Goal: Transaction & Acquisition: Purchase product/service

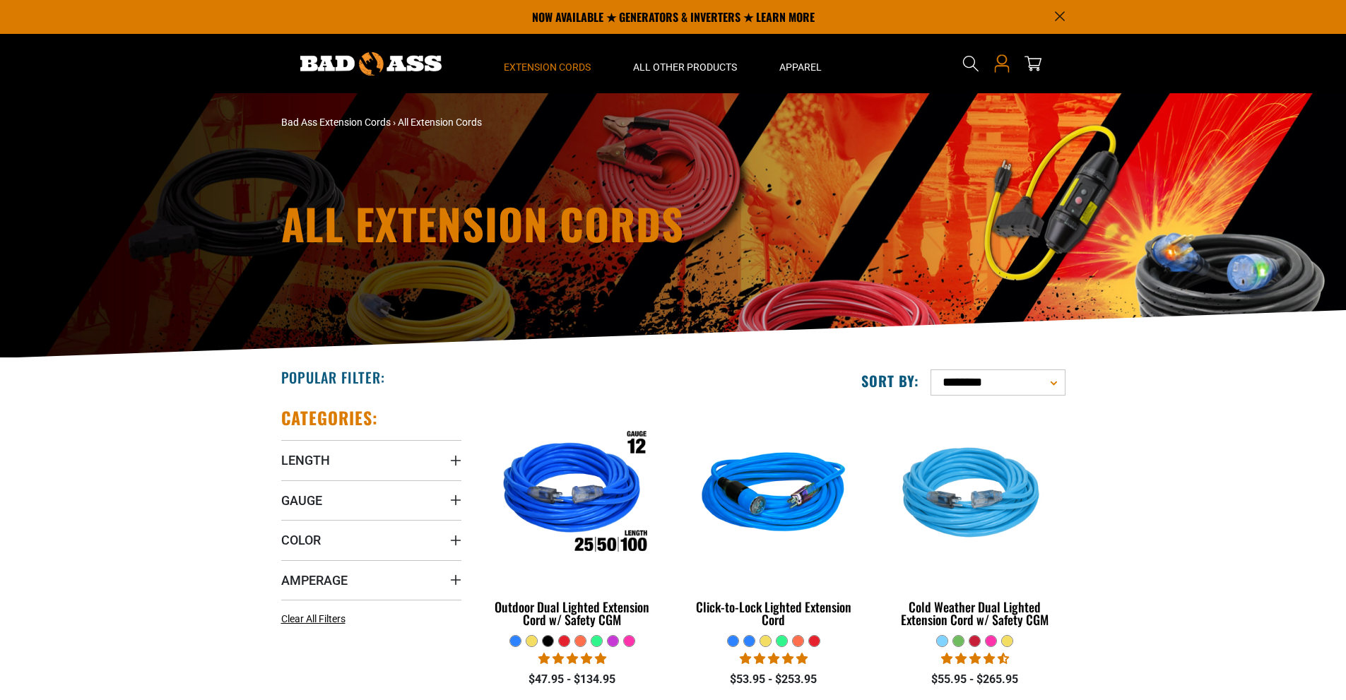
click at [1001, 60] on icon at bounding box center [1002, 63] width 18 height 18
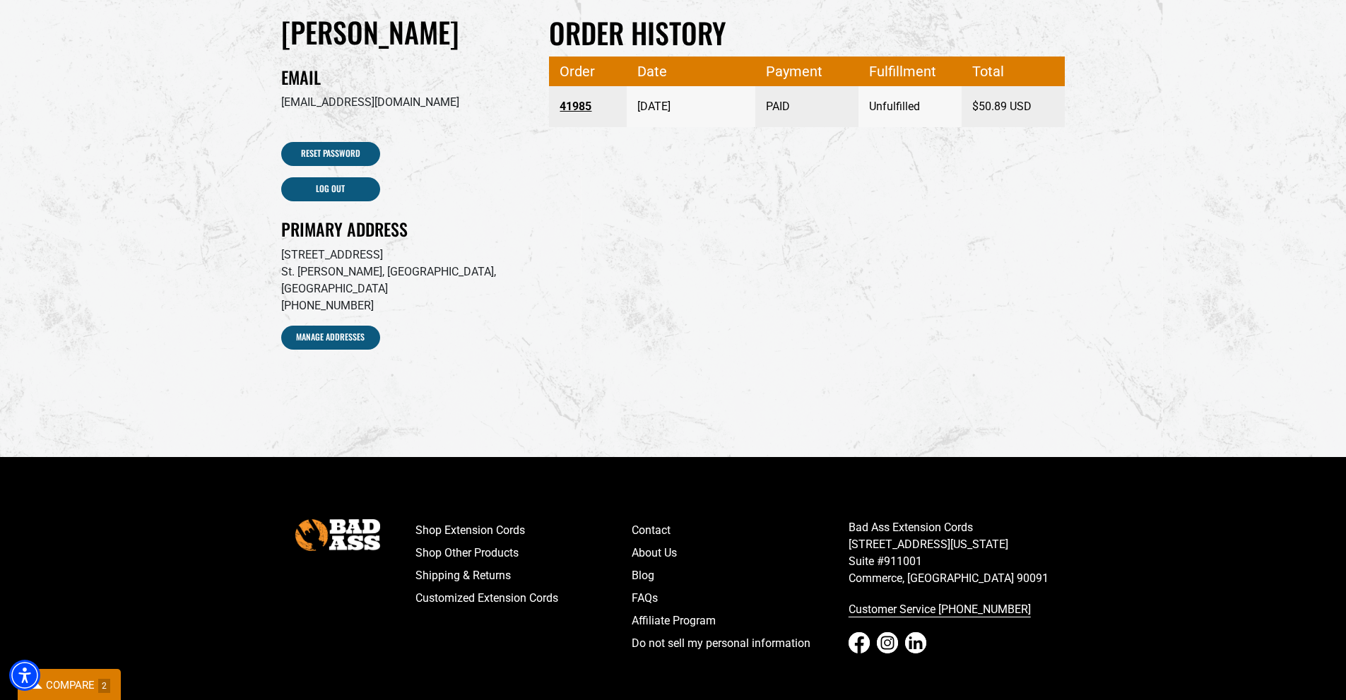
scroll to position [141, 0]
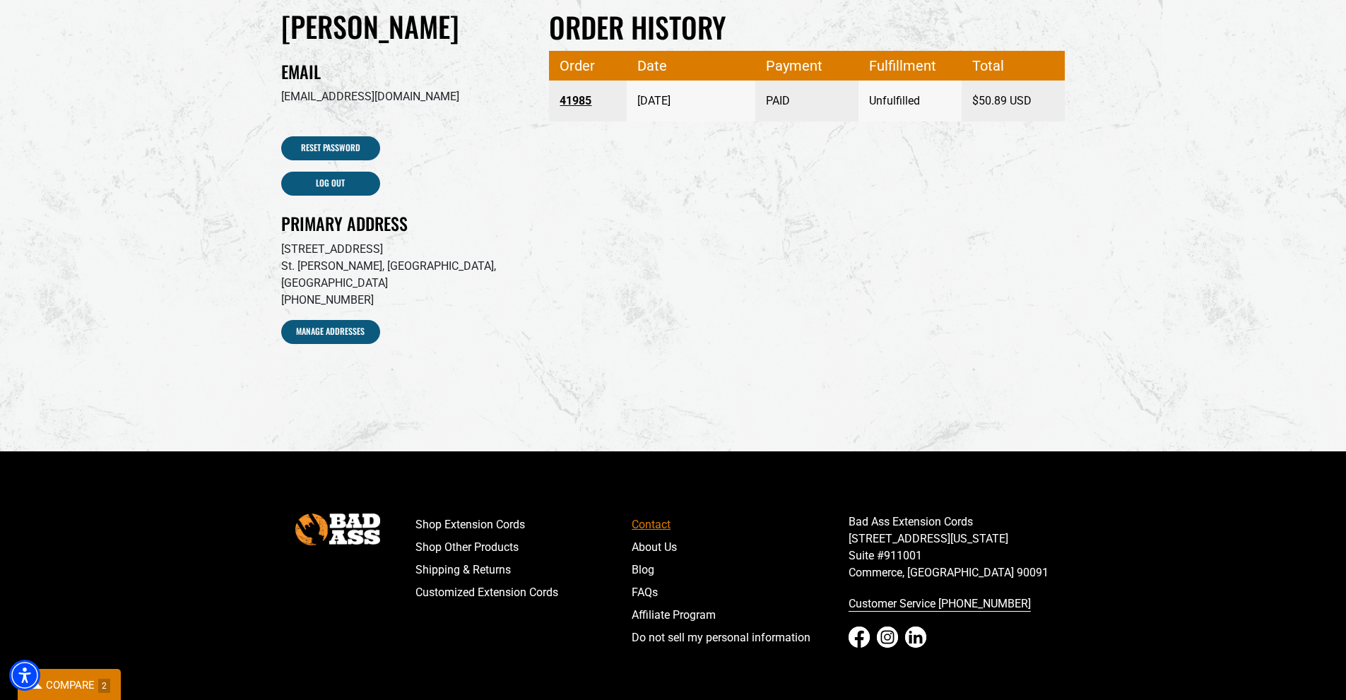
click at [658, 514] on link "Contact" at bounding box center [740, 525] width 217 height 23
click at [482, 514] on link "Shop Extension Cords" at bounding box center [523, 525] width 217 height 23
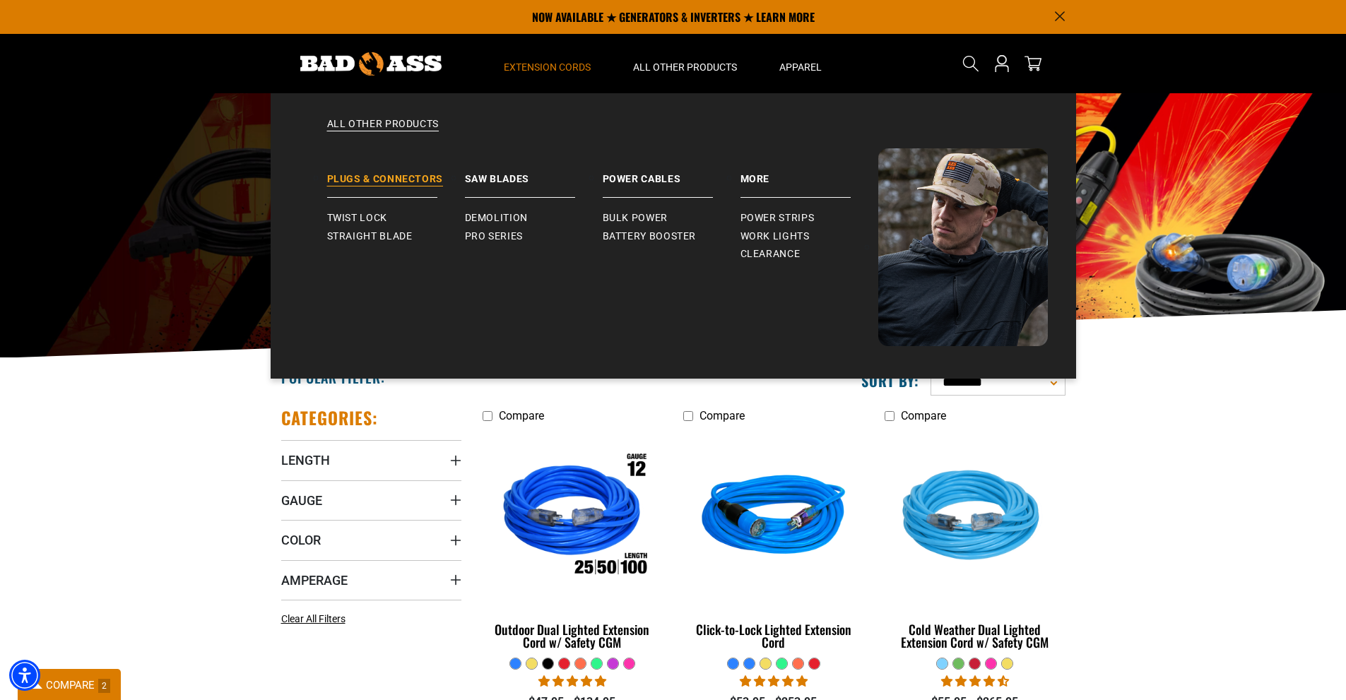
click at [377, 177] on link "Plugs & Connectors" at bounding box center [396, 172] width 138 height 49
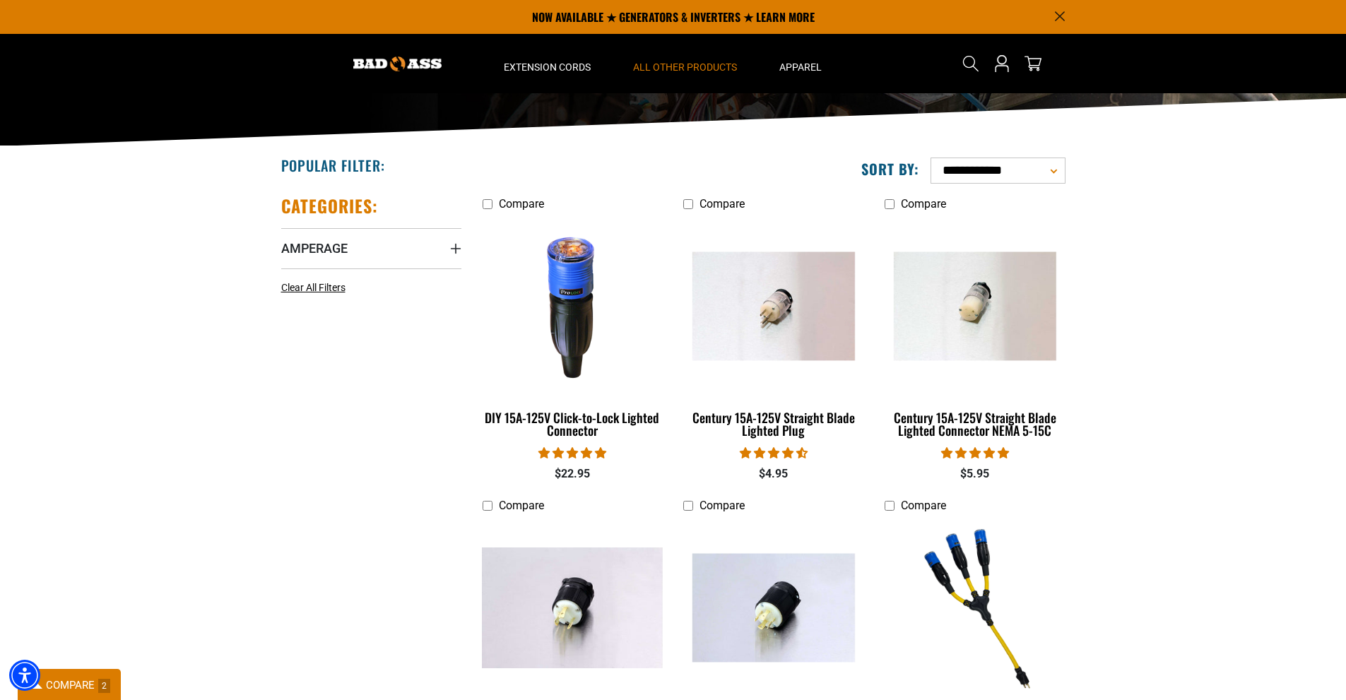
scroll to position [141, 0]
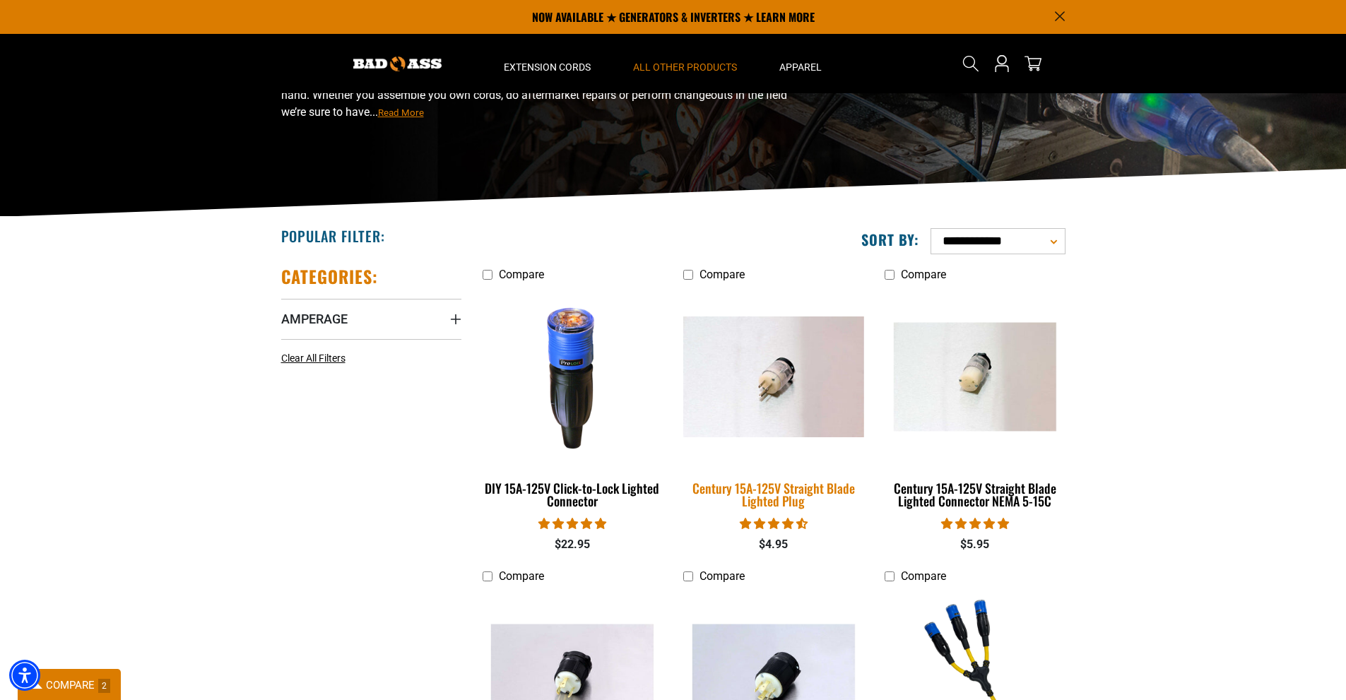
click at [795, 368] on img at bounding box center [774, 377] width 198 height 121
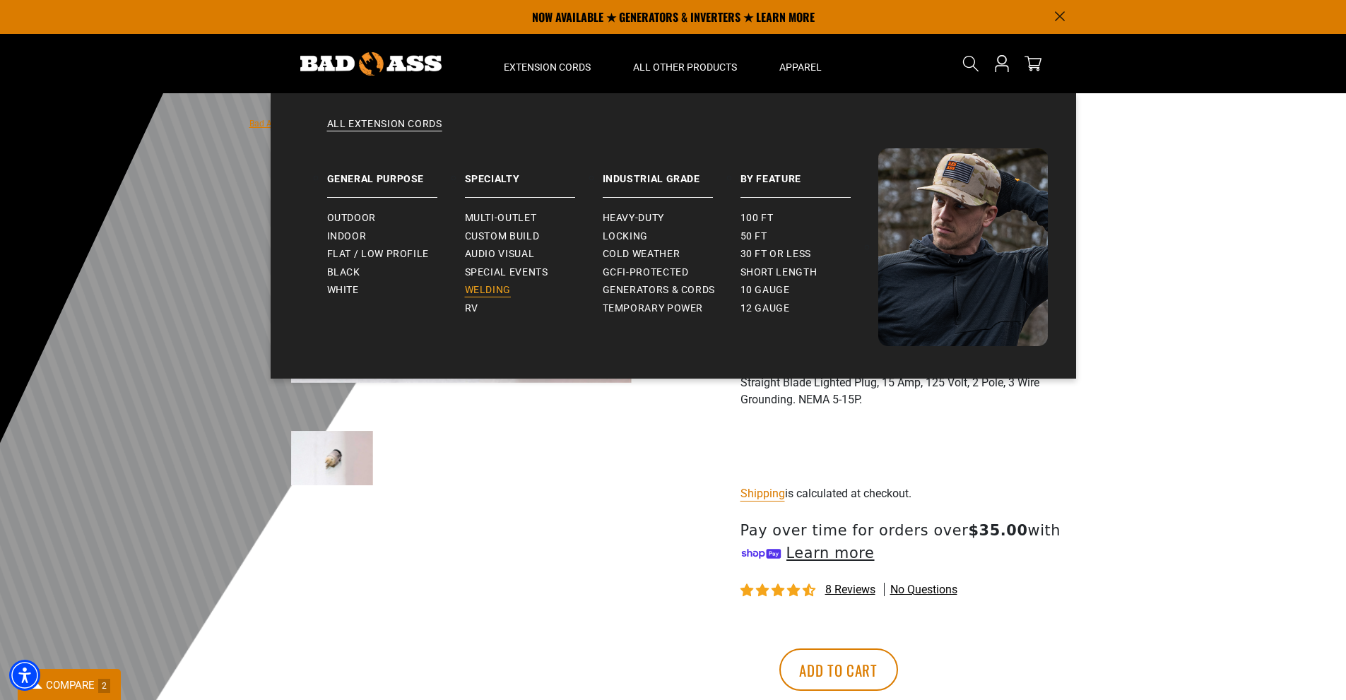
click at [474, 287] on span "Welding" at bounding box center [488, 290] width 46 height 13
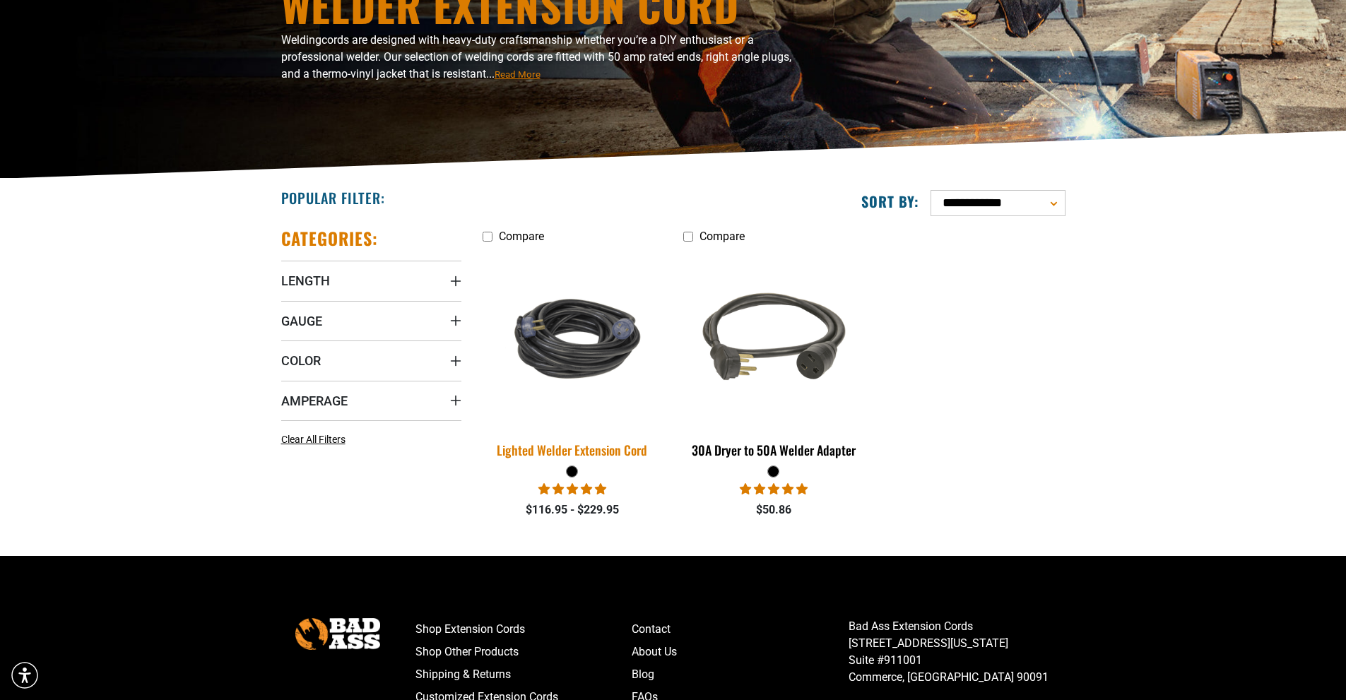
scroll to position [212, 0]
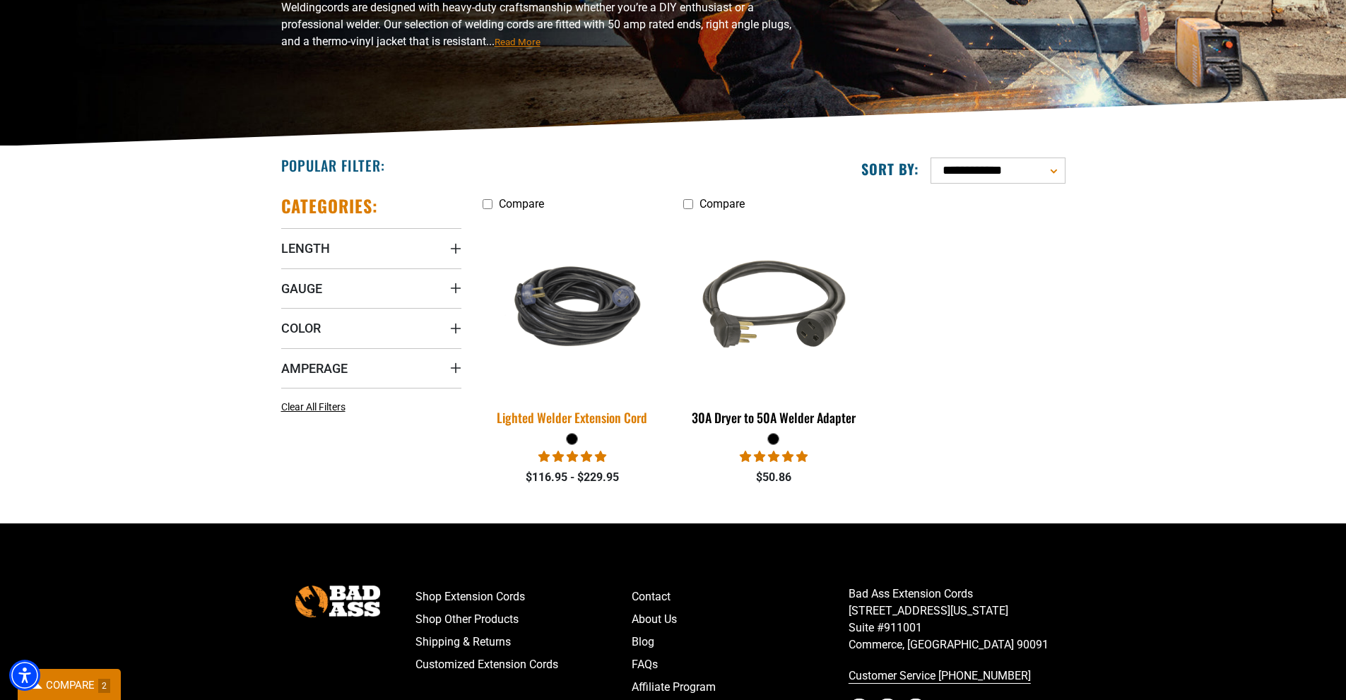
click at [584, 420] on div "Lighted Welder Extension Cord" at bounding box center [573, 417] width 180 height 13
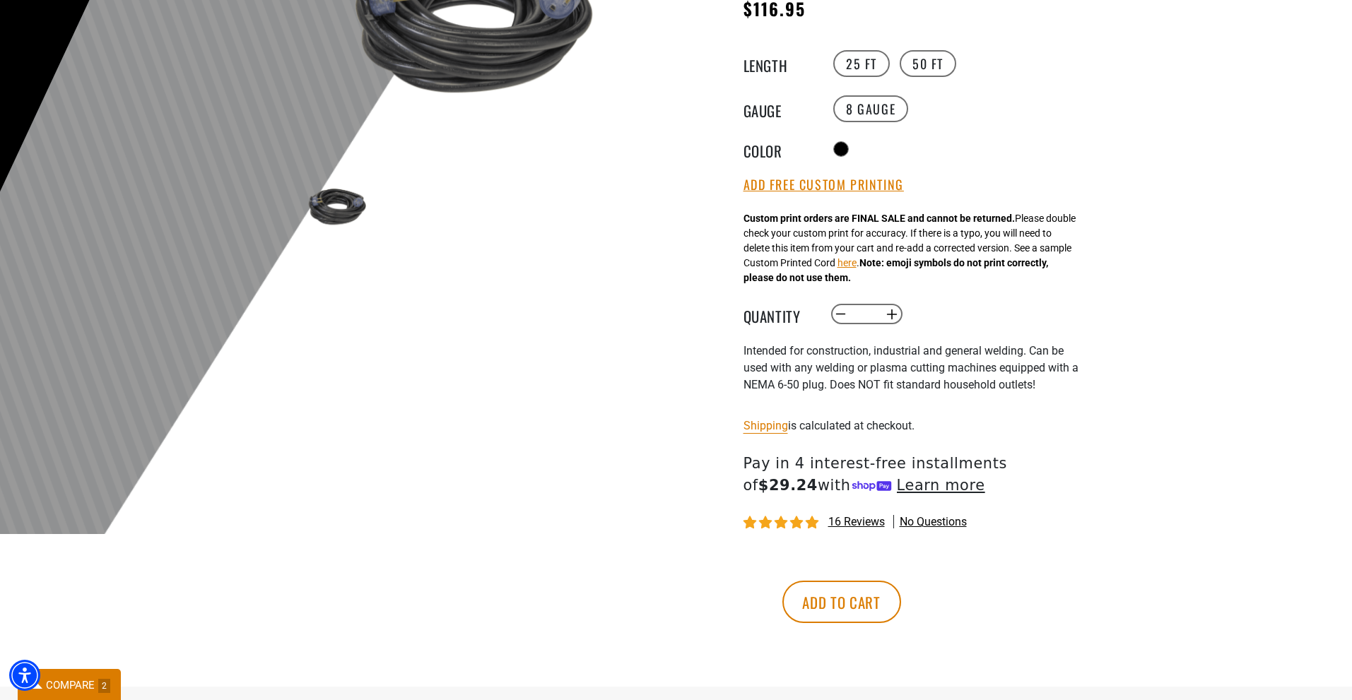
scroll to position [353, 0]
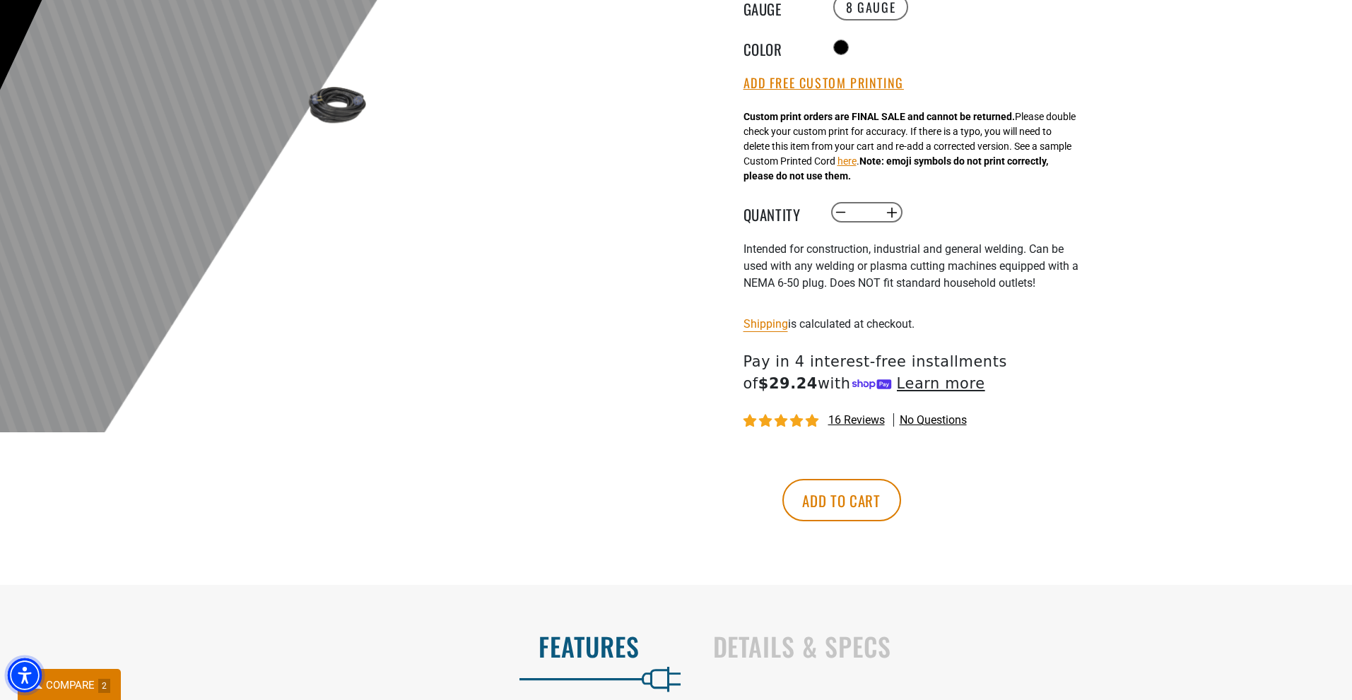
click at [39, 686] on img "Accessibility Menu" at bounding box center [25, 676] width 34 height 34
click at [73, 682] on span "COMPARE" at bounding box center [70, 685] width 49 height 13
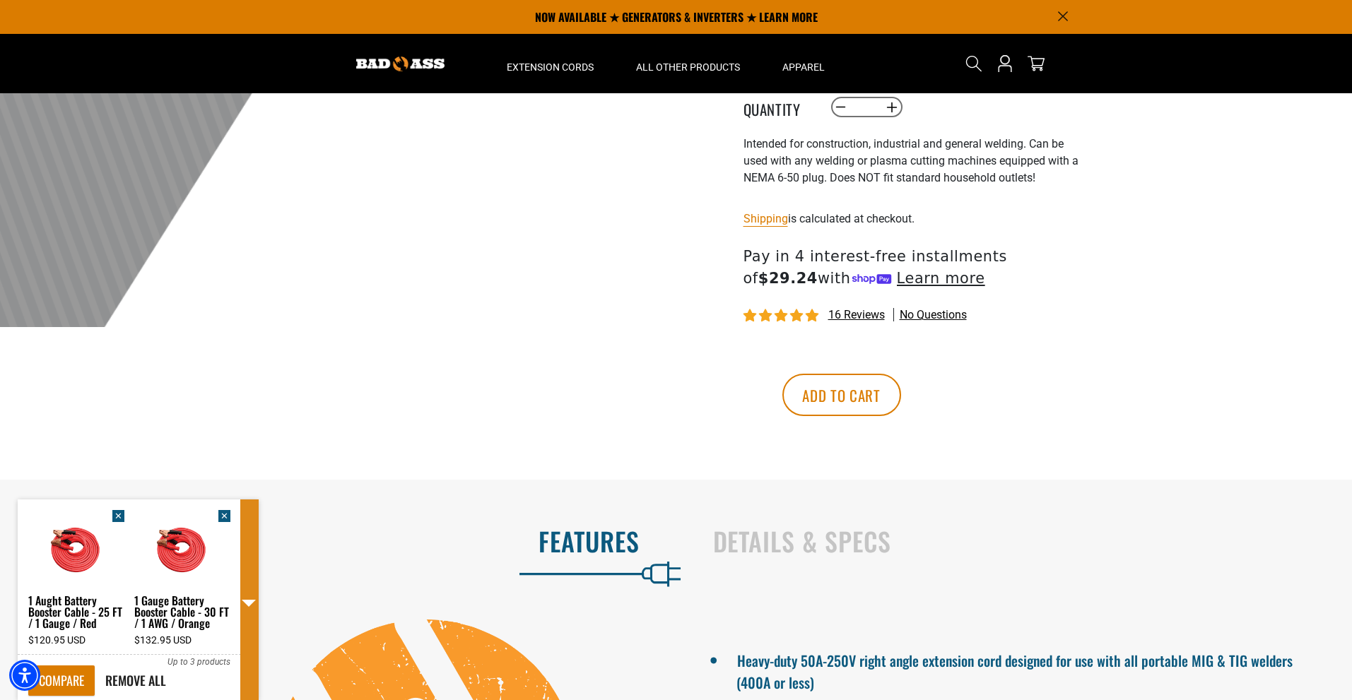
scroll to position [424, 0]
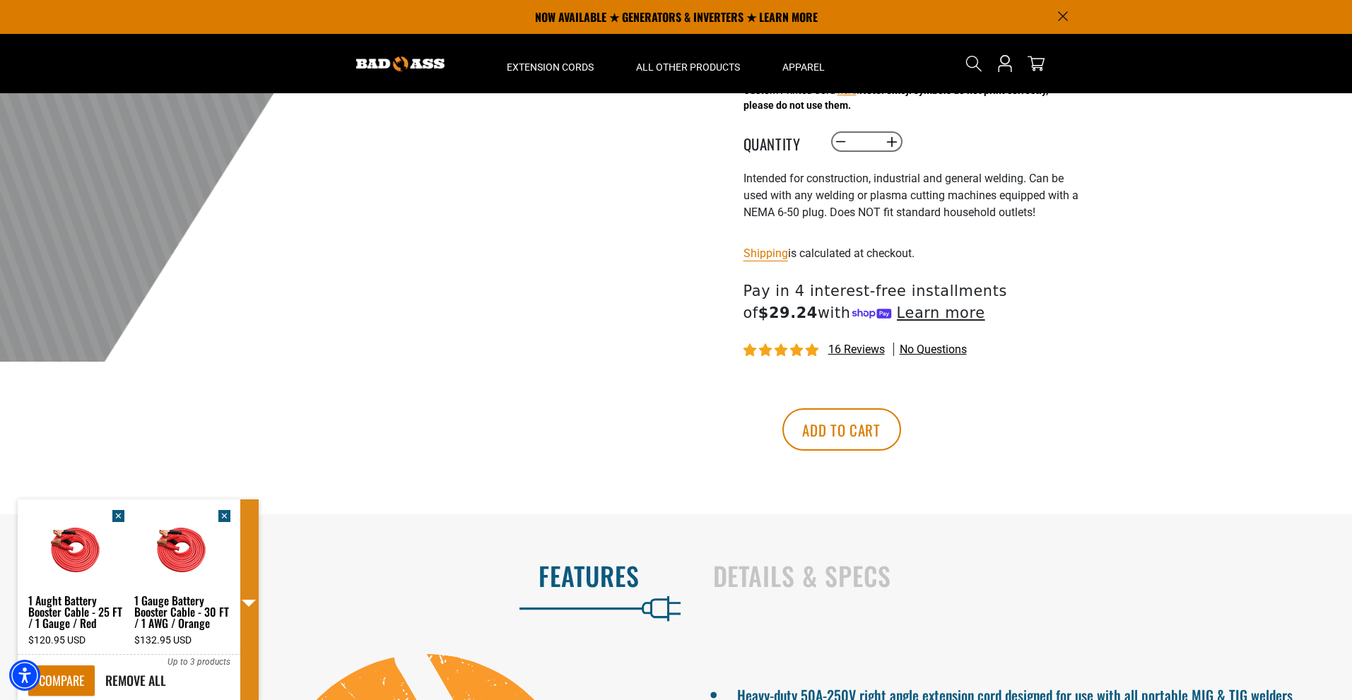
click at [224, 515] on span "✕" at bounding box center [224, 516] width 12 height 12
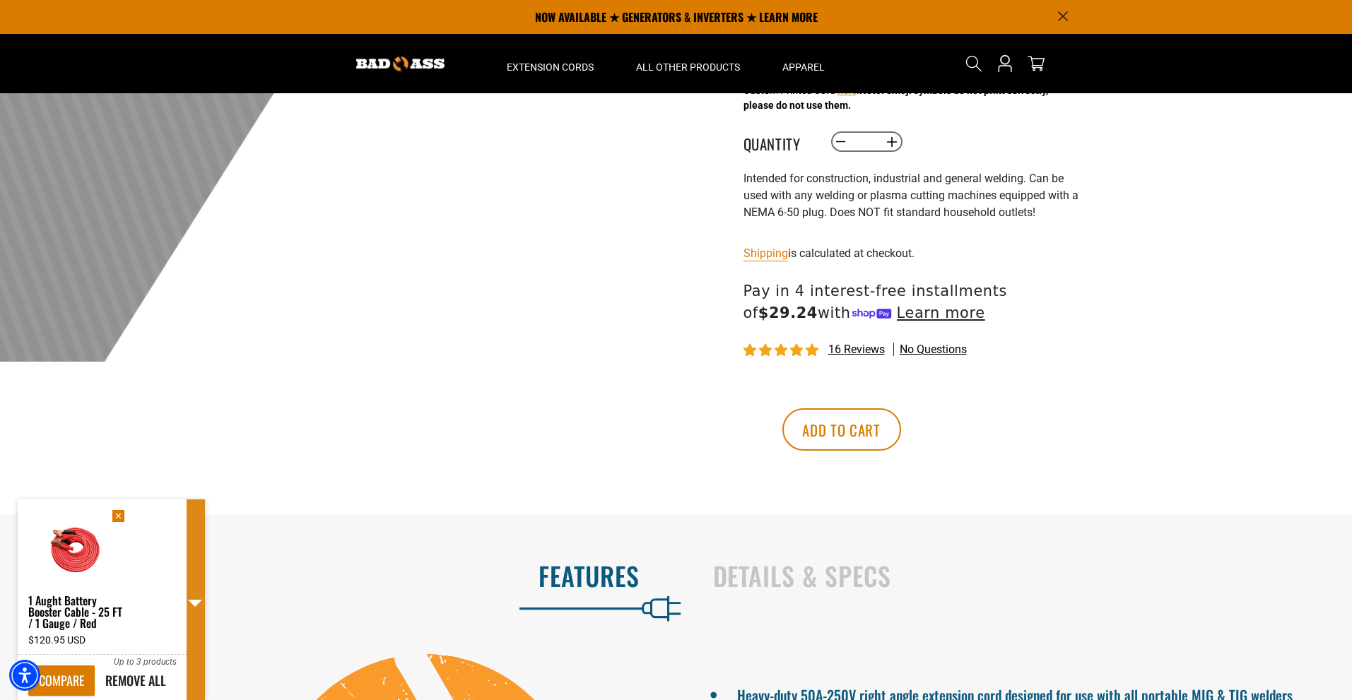
click at [121, 512] on span "✕" at bounding box center [118, 516] width 12 height 12
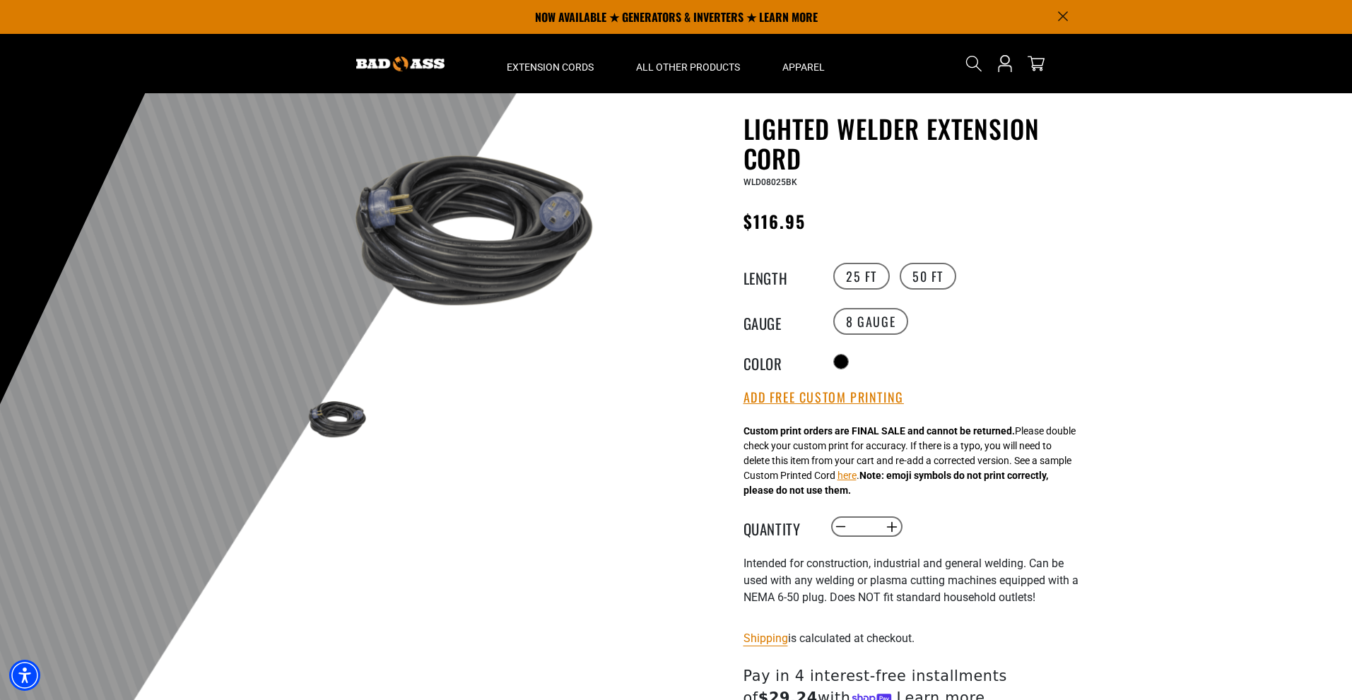
scroll to position [0, 0]
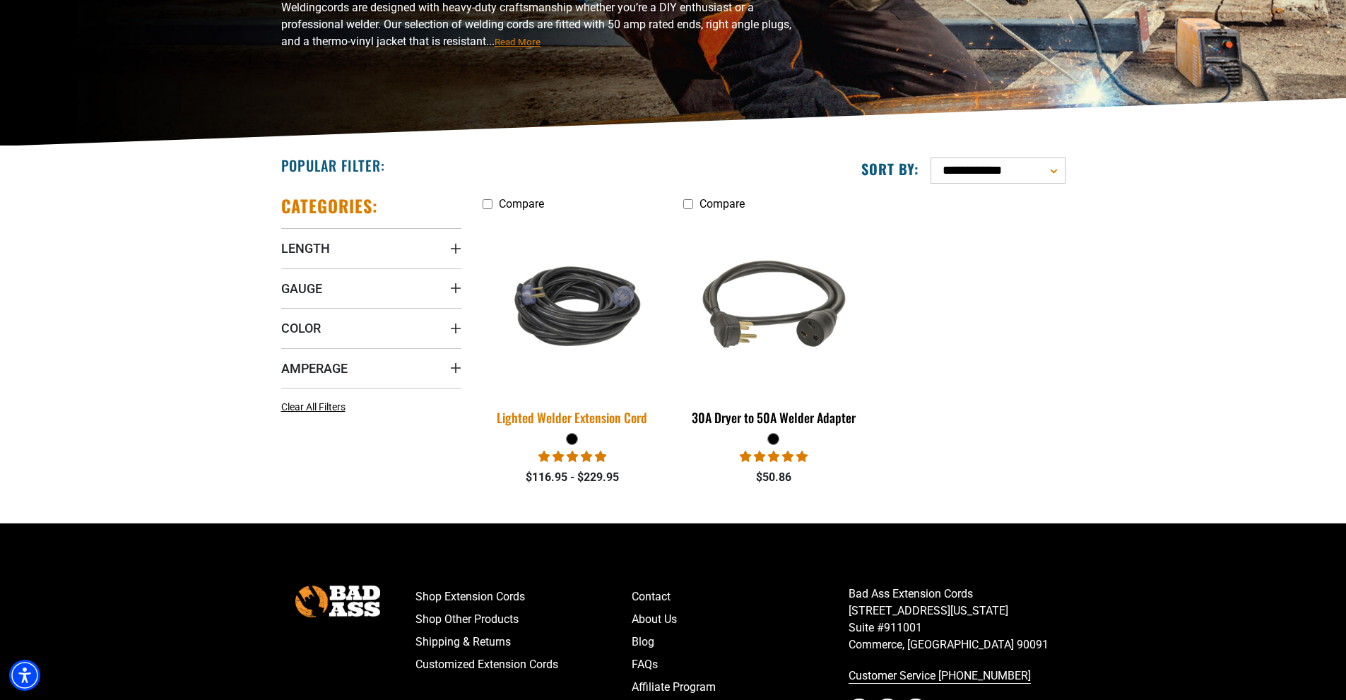
click at [603, 280] on img at bounding box center [572, 306] width 198 height 121
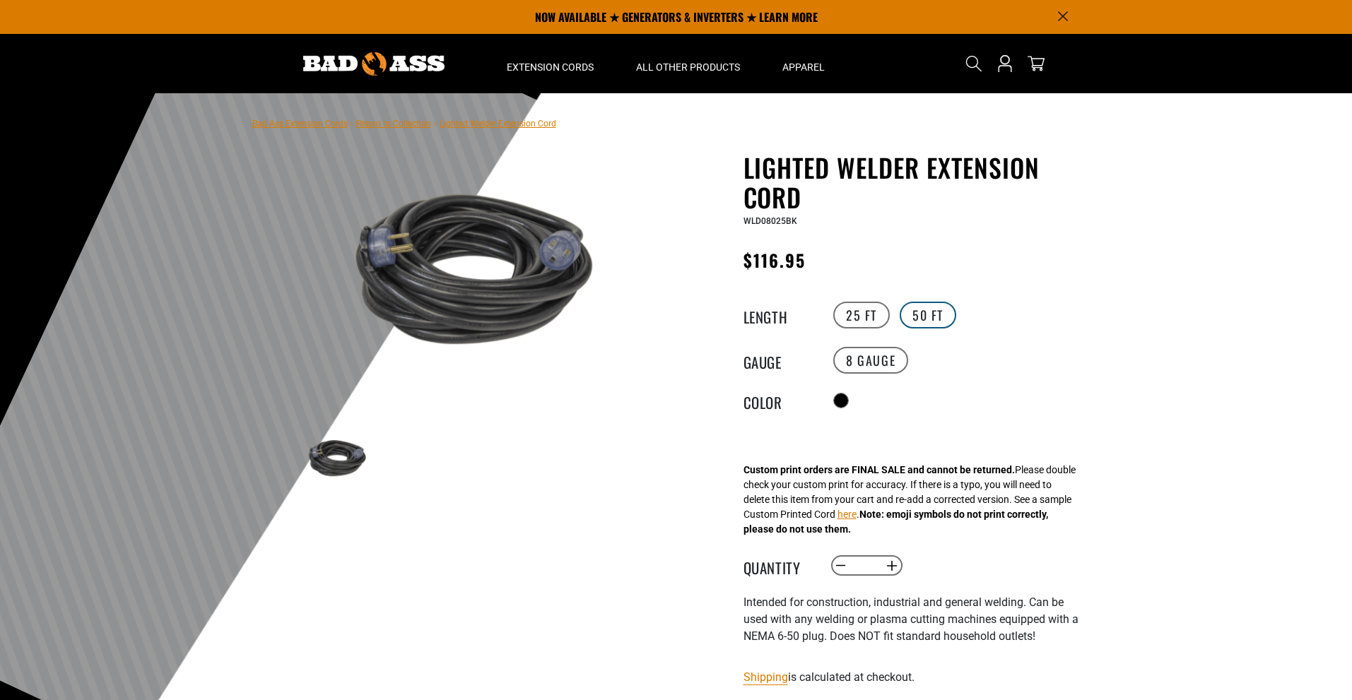
click at [933, 310] on label "50 FT" at bounding box center [927, 315] width 57 height 27
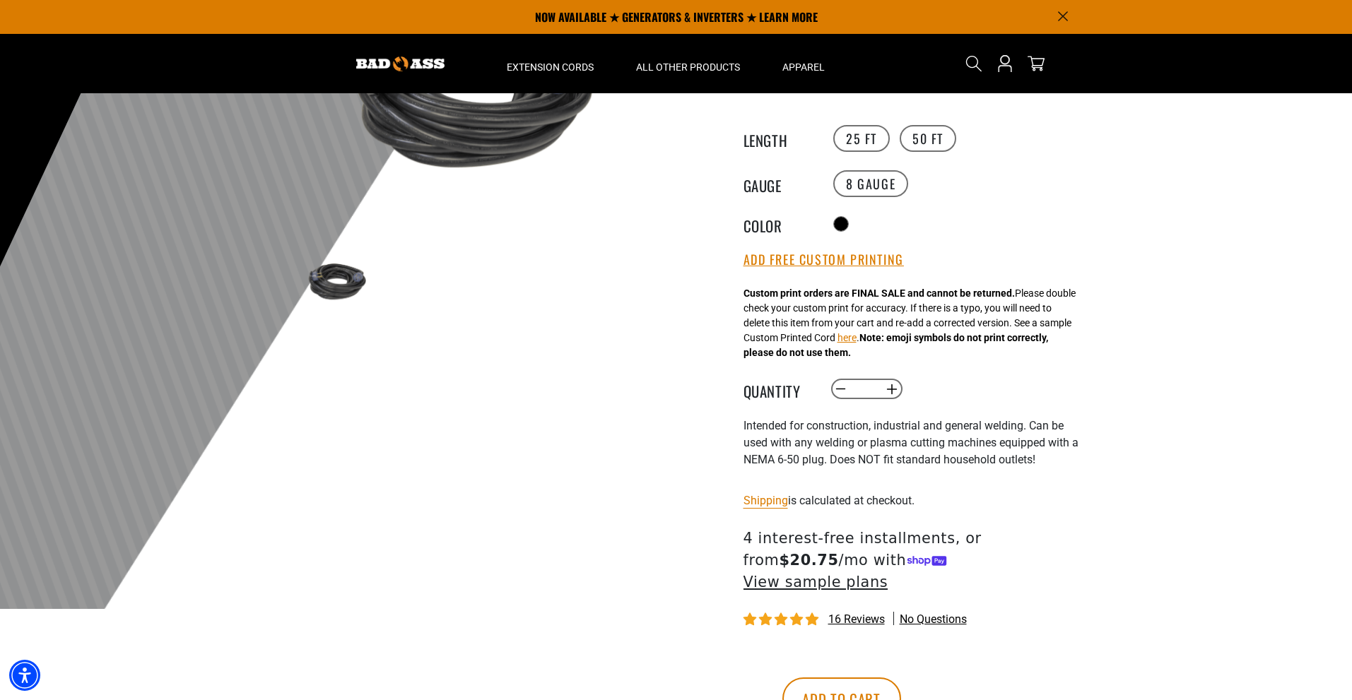
scroll to position [141, 0]
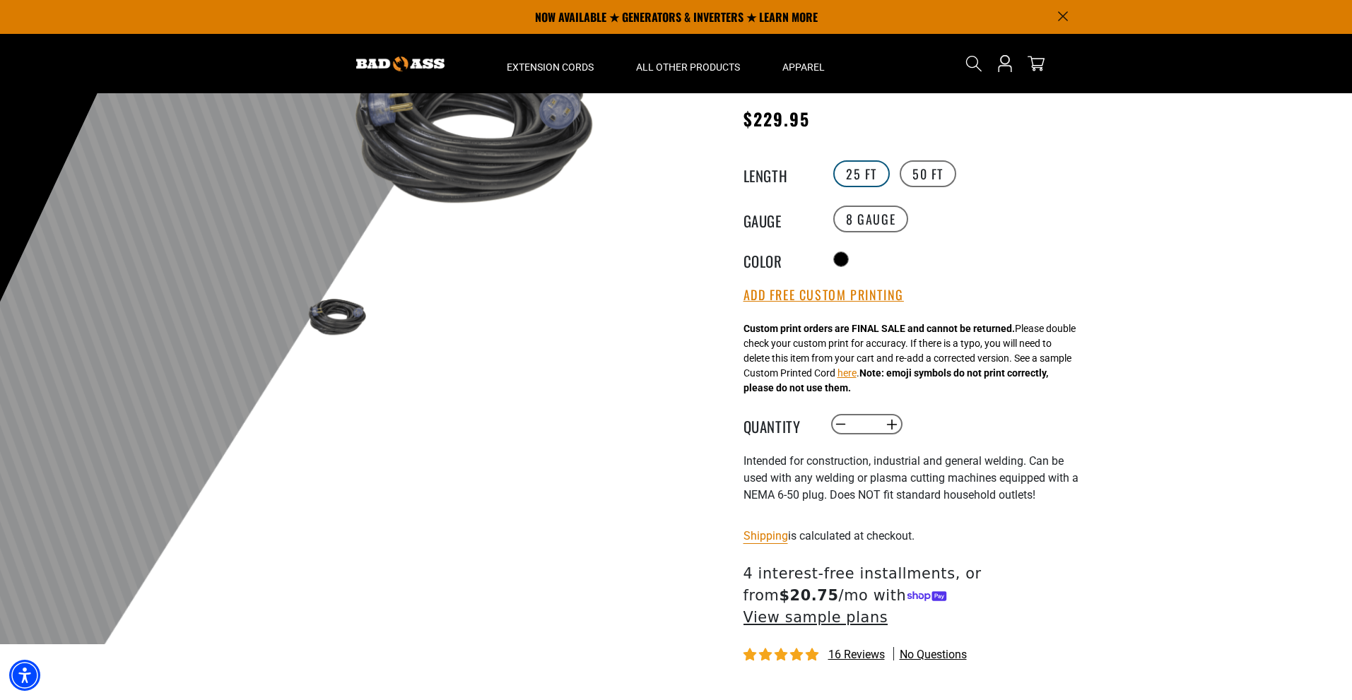
click at [856, 167] on label "25 FT" at bounding box center [861, 173] width 57 height 27
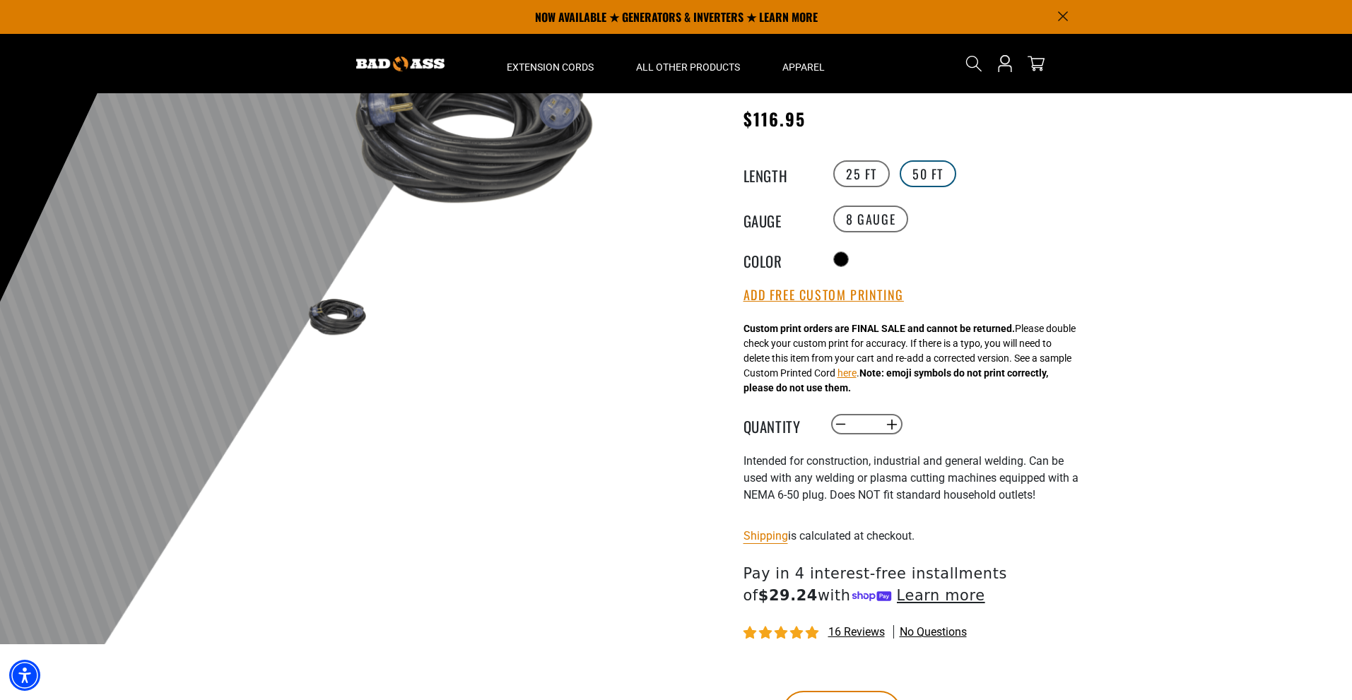
click at [927, 173] on label "50 FT" at bounding box center [927, 173] width 57 height 27
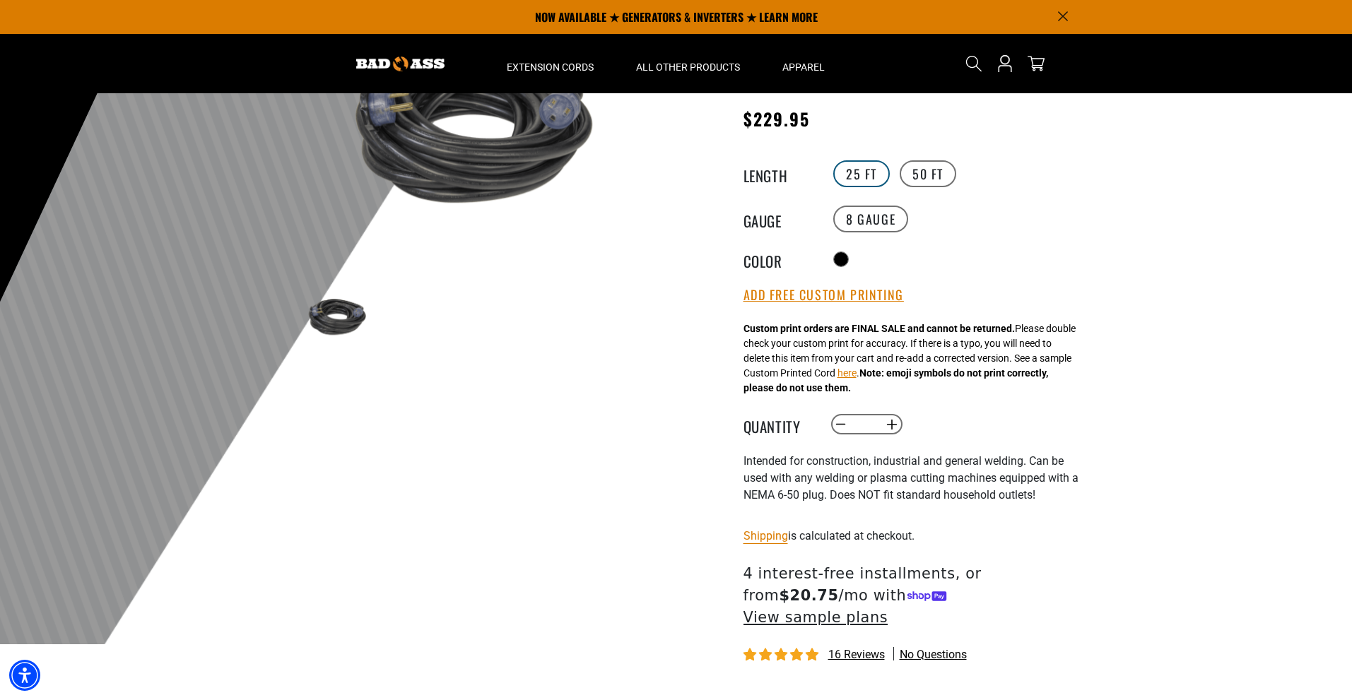
click at [861, 175] on label "25 FT" at bounding box center [861, 173] width 57 height 27
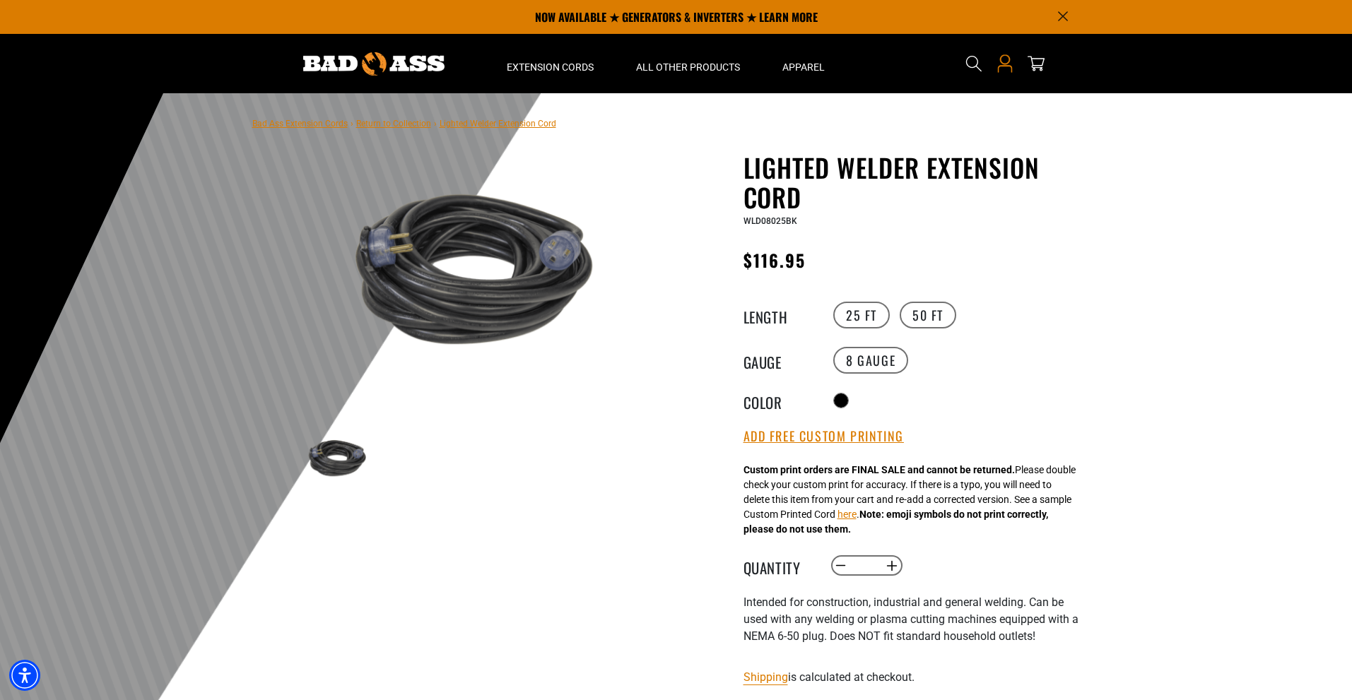
click at [1008, 61] on icon "Open this option" at bounding box center [1005, 63] width 18 height 18
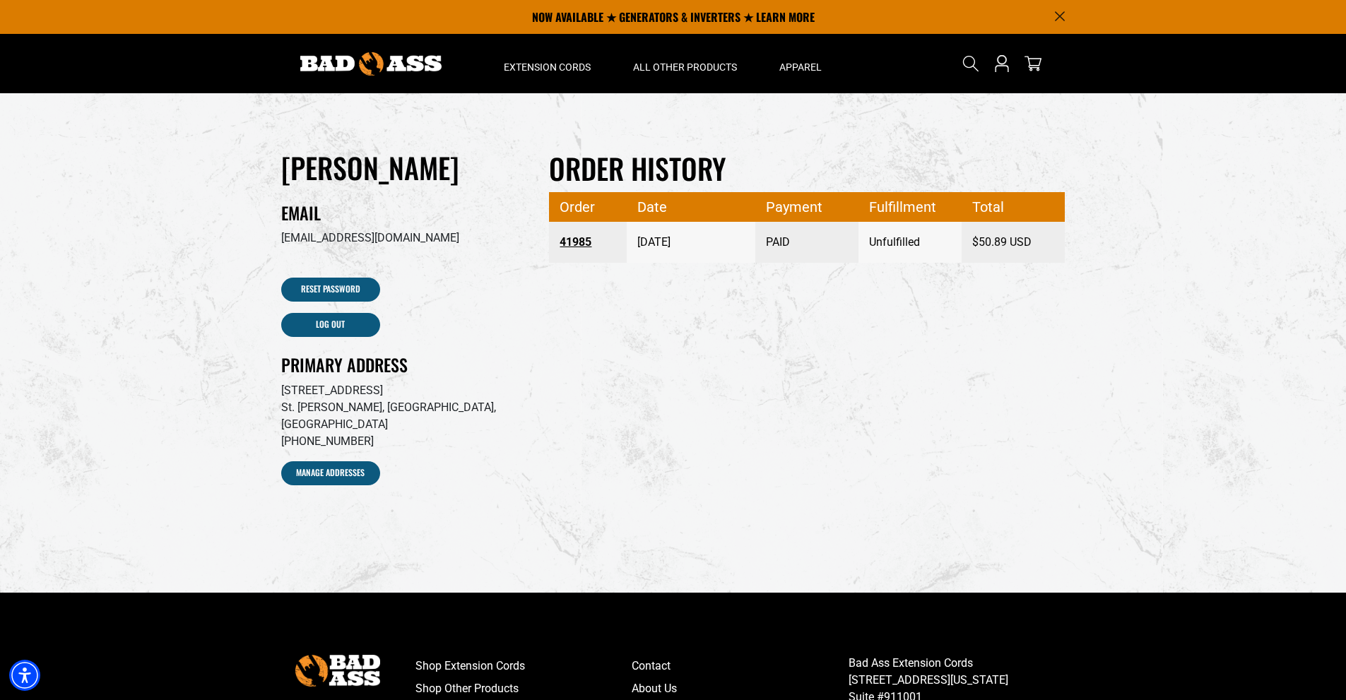
click at [1058, 11] on div "NOW AVAILABLE ★ GENERATORS & INVERTERS ★ LEARN MORE" at bounding box center [673, 17] width 805 height 34
click at [1060, 15] on icon "Announcement" at bounding box center [1060, 16] width 10 height 10
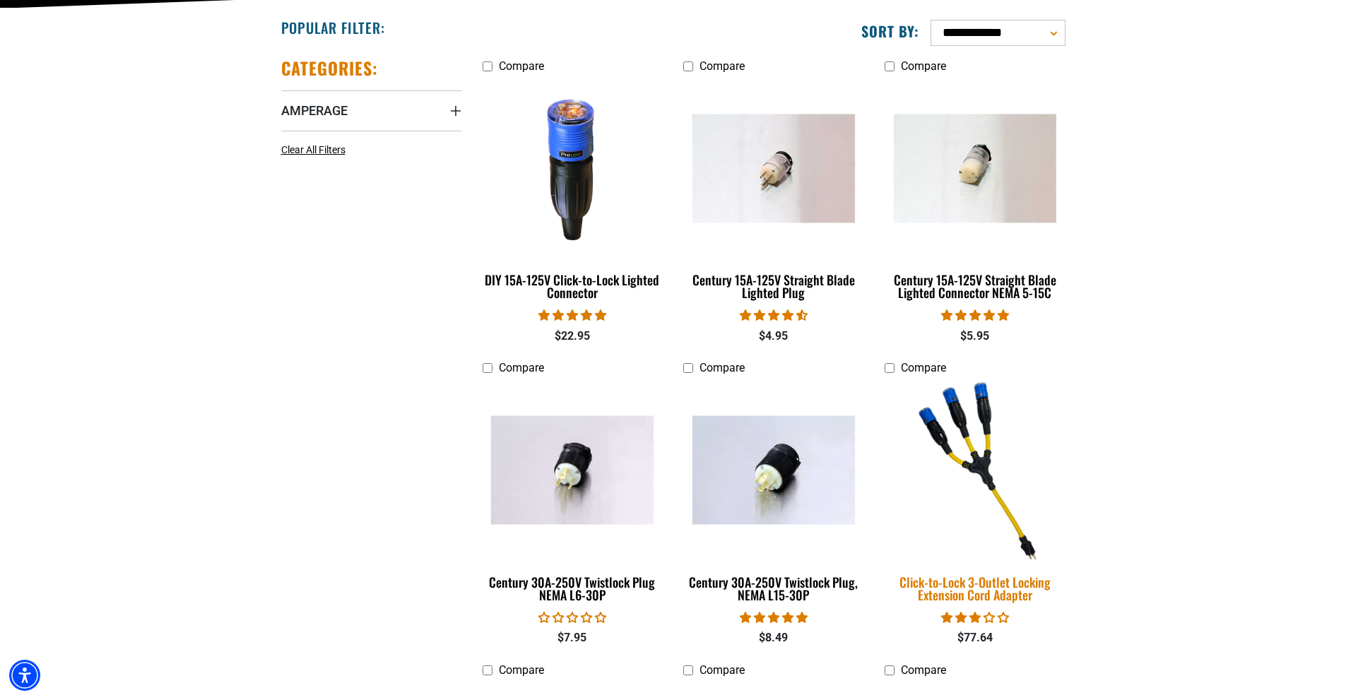
scroll to position [353, 0]
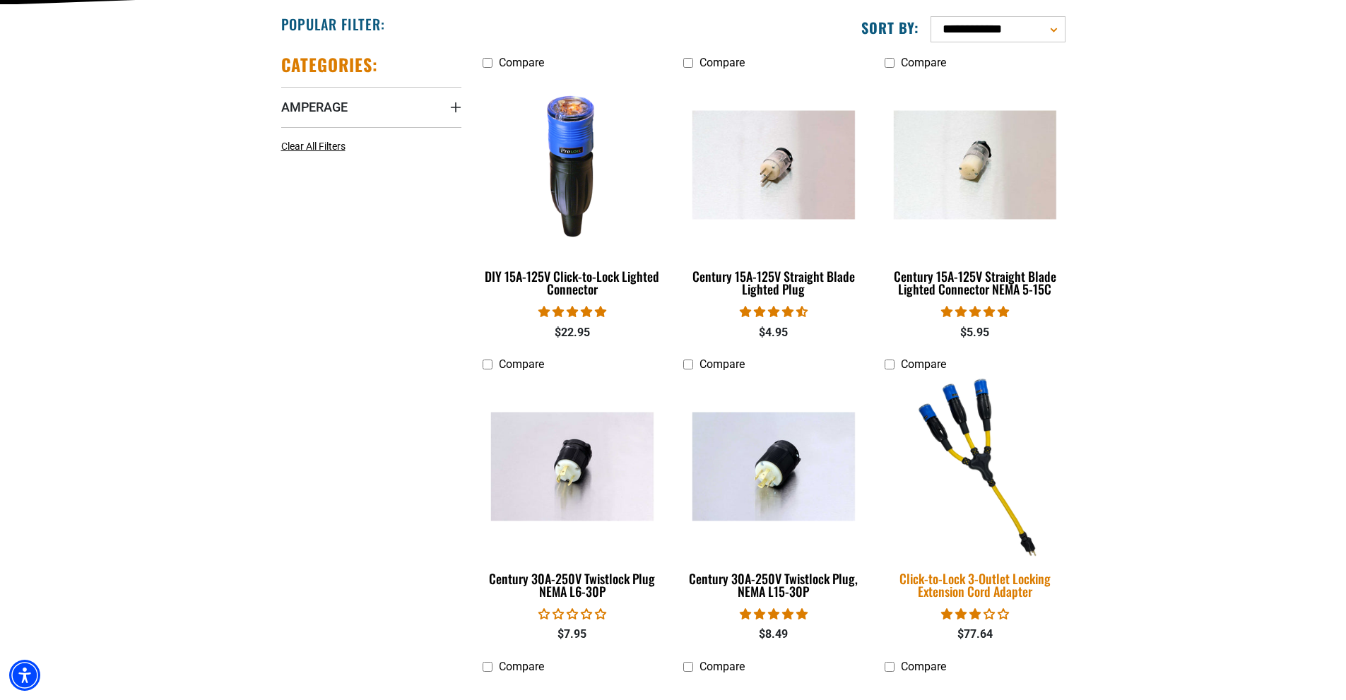
click at [991, 451] on img at bounding box center [975, 467] width 198 height 181
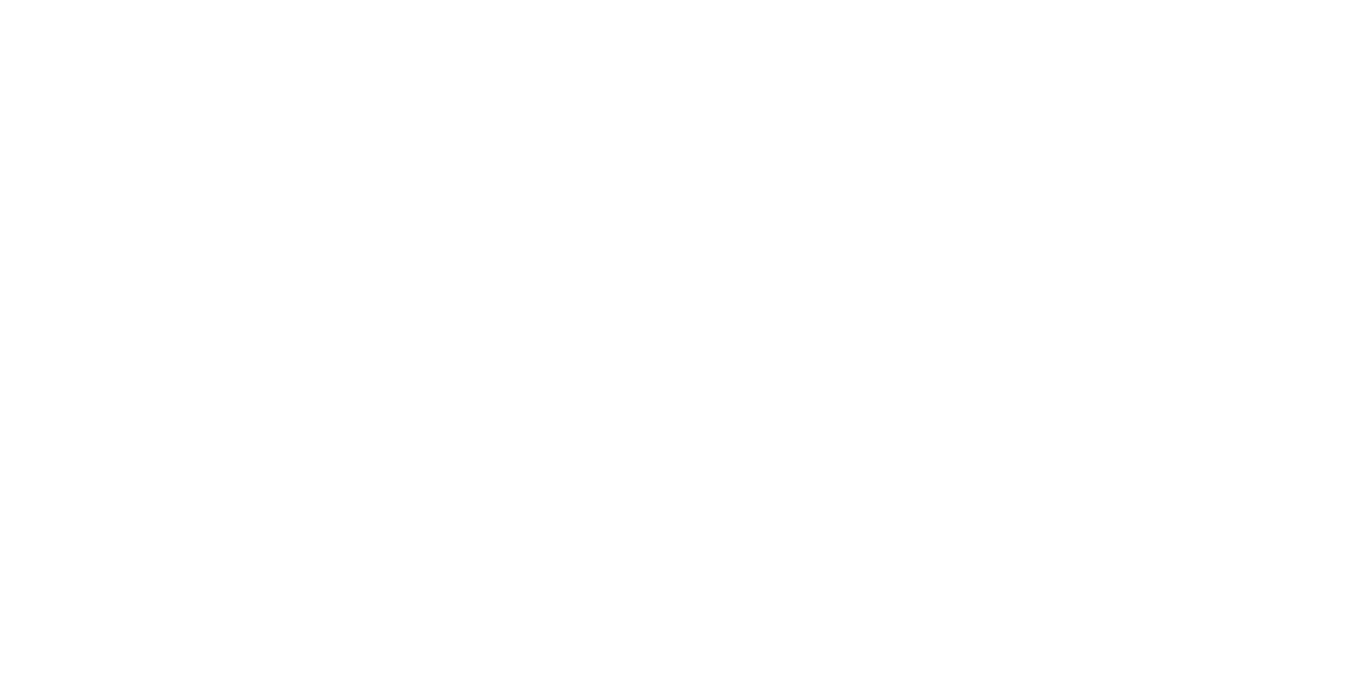
scroll to position [353, 0]
